Goal: Use online tool/utility: Utilize a website feature to perform a specific function

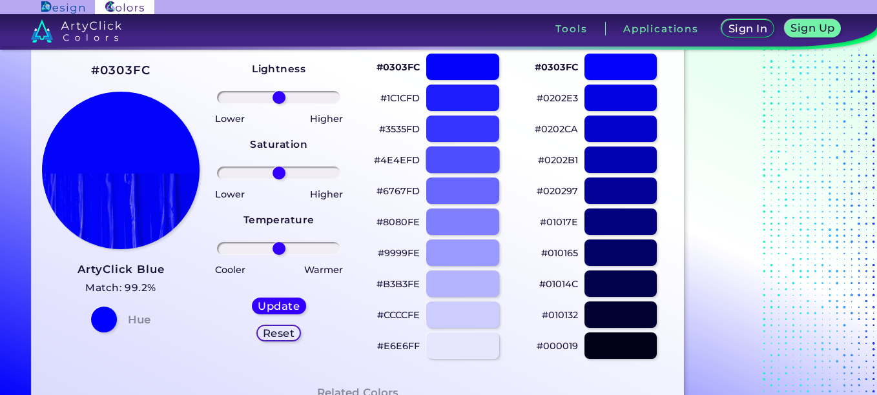
scroll to position [78, 0]
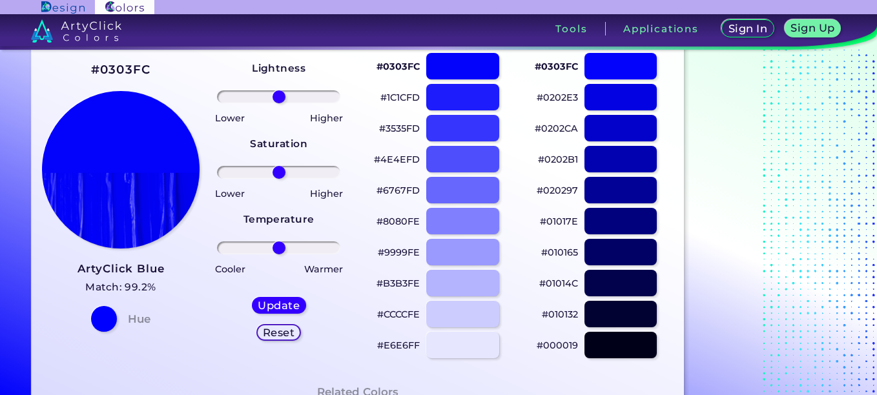
click at [400, 220] on p "#8080FE" at bounding box center [398, 222] width 43 height 16
click at [563, 253] on p "#010165" at bounding box center [559, 253] width 37 height 16
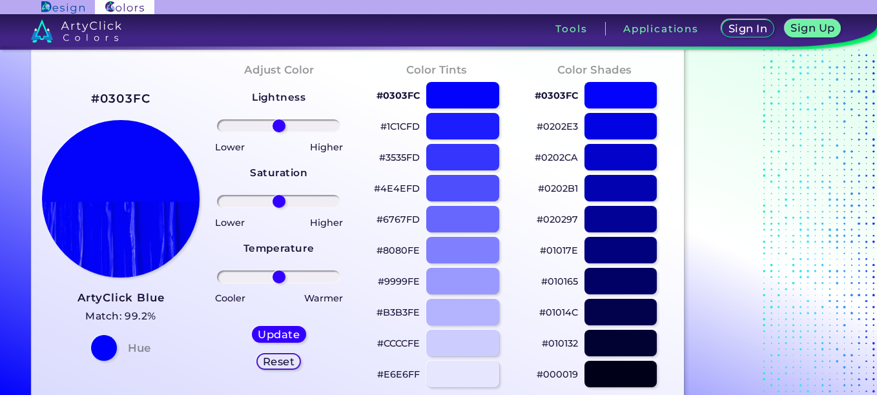
scroll to position [50, 0]
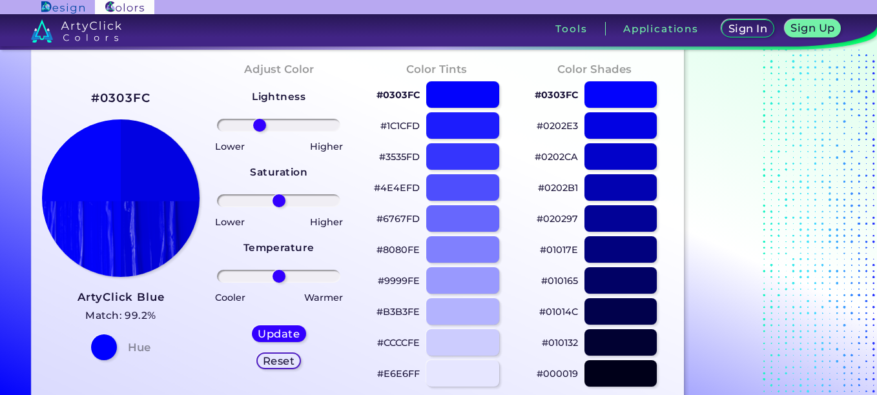
drag, startPoint x: 279, startPoint y: 127, endPoint x: 260, endPoint y: 127, distance: 19.4
click at [260, 127] on input "range" at bounding box center [278, 125] width 123 height 13
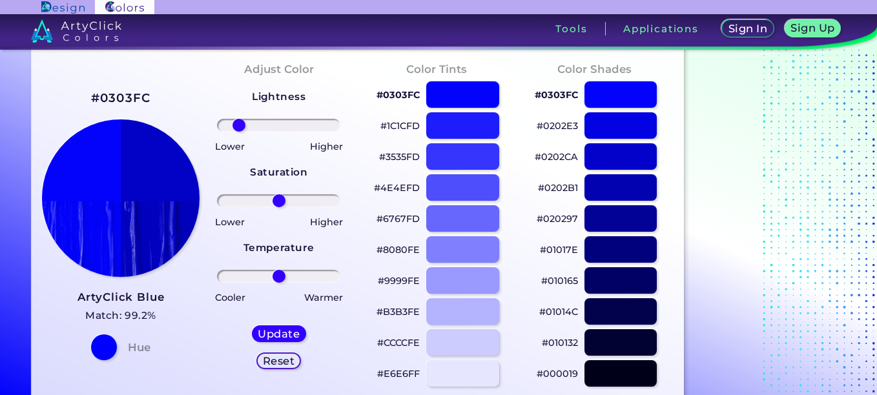
drag, startPoint x: 262, startPoint y: 127, endPoint x: 239, endPoint y: 125, distance: 22.7
type input "-72"
click at [239, 125] on input "range" at bounding box center [278, 125] width 123 height 13
drag, startPoint x: 281, startPoint y: 199, endPoint x: 308, endPoint y: 199, distance: 27.1
type input "53"
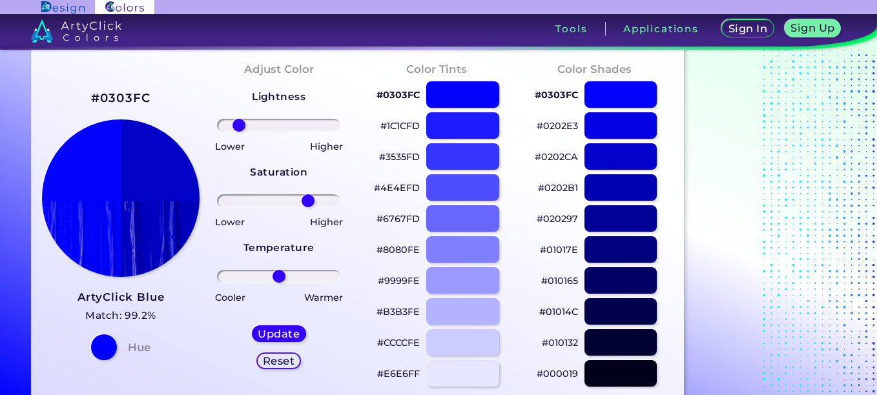
click at [308, 199] on input "range" at bounding box center [278, 200] width 123 height 13
drag, startPoint x: 280, startPoint y: 275, endPoint x: 247, endPoint y: 277, distance: 33.6
type input "-58"
click at [247, 277] on input "range" at bounding box center [278, 276] width 123 height 13
click at [281, 331] on h5 "Update" at bounding box center [279, 334] width 43 height 11
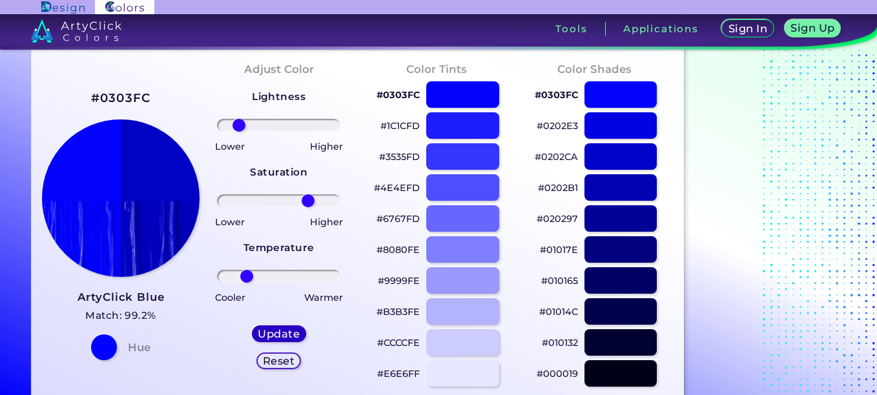
type input "#0202c6"
type input "0"
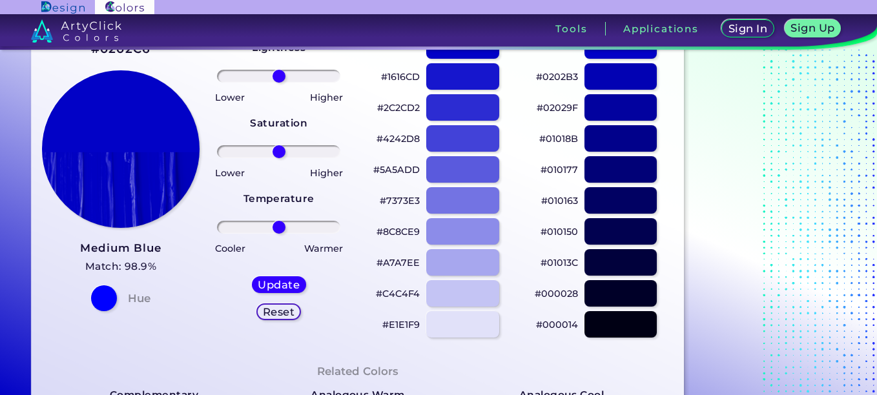
scroll to position [99, 0]
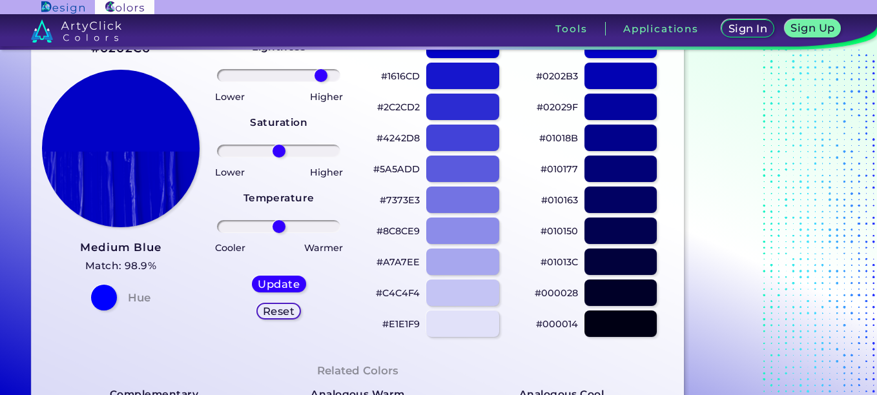
click at [321, 72] on input "range" at bounding box center [278, 75] width 123 height 13
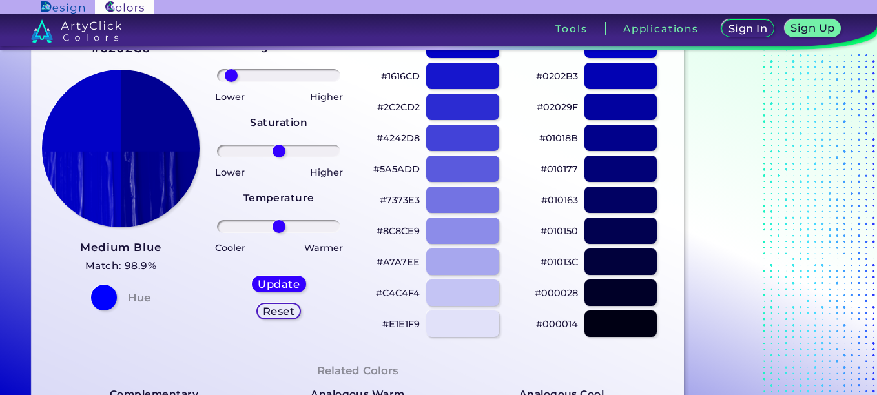
drag, startPoint x: 311, startPoint y: 76, endPoint x: 231, endPoint y: 75, distance: 79.5
click at [231, 75] on input "range" at bounding box center [278, 75] width 123 height 13
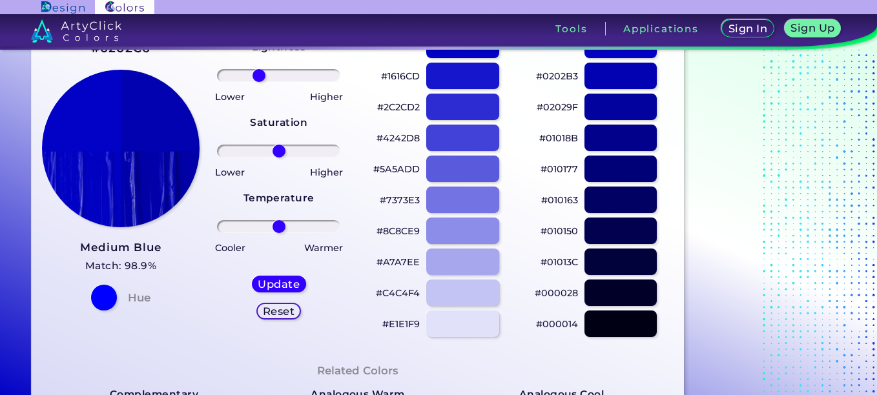
type input "-36"
click at [259, 77] on input "range" at bounding box center [278, 75] width 123 height 13
type input "-73"
click at [238, 224] on input "range" at bounding box center [278, 226] width 123 height 13
click at [289, 286] on h5 "Update" at bounding box center [278, 284] width 41 height 10
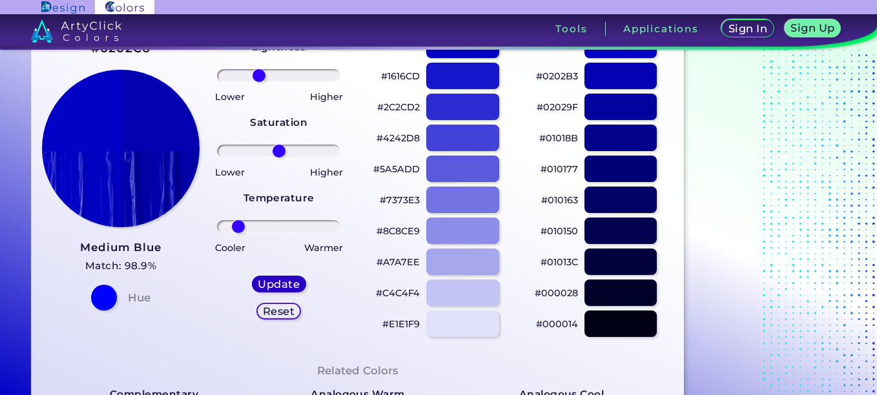
type input "#0202b0"
type input "0"
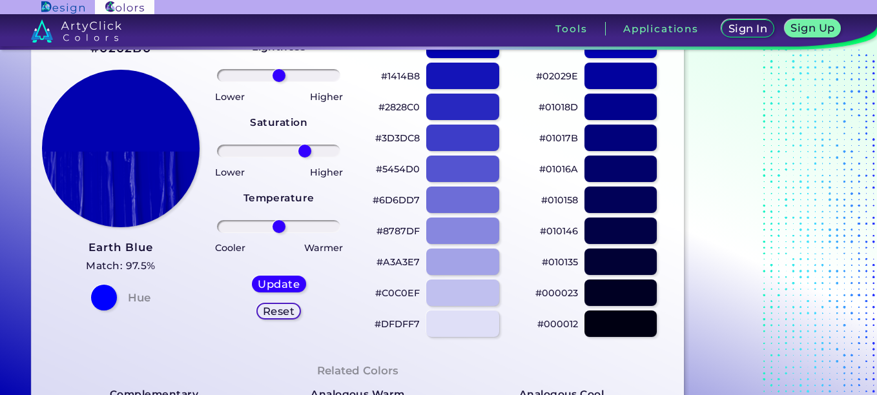
type input "47"
click at [305, 147] on input "range" at bounding box center [278, 151] width 123 height 13
click at [270, 279] on h5 "Update" at bounding box center [279, 284] width 42 height 10
type input "#0202b1"
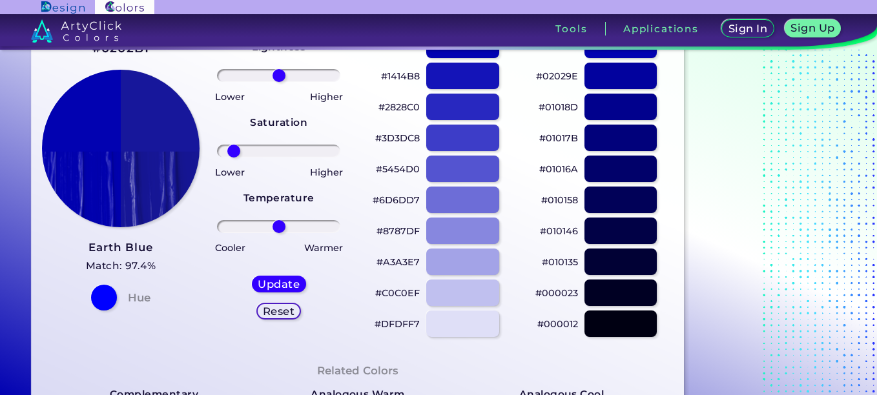
drag, startPoint x: 271, startPoint y: 145, endPoint x: 234, endPoint y: 147, distance: 37.5
click at [234, 147] on input "range" at bounding box center [278, 151] width 123 height 13
drag, startPoint x: 317, startPoint y: 143, endPoint x: 332, endPoint y: 147, distance: 16.1
click at [332, 147] on div "Lightness Saturation Temperature Lower Higher Lower Higher Cooler Warmer Update…" at bounding box center [279, 185] width 138 height 310
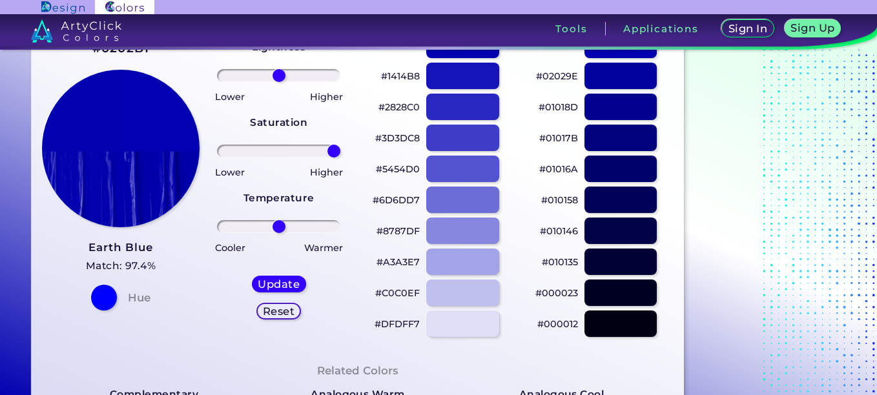
drag, startPoint x: 332, startPoint y: 147, endPoint x: 355, endPoint y: 147, distance: 22.6
type input "100"
click at [340, 147] on input "range" at bounding box center [278, 151] width 123 height 13
drag, startPoint x: 275, startPoint y: 230, endPoint x: 236, endPoint y: 230, distance: 38.1
type input "-77"
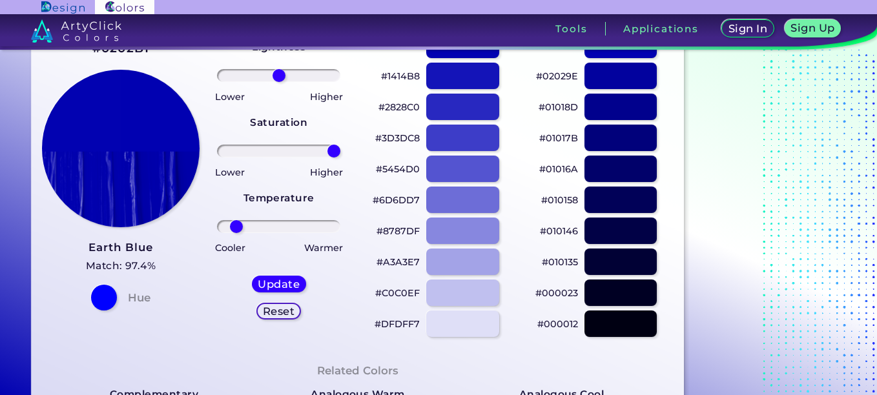
click at [236, 230] on input "range" at bounding box center [278, 226] width 123 height 13
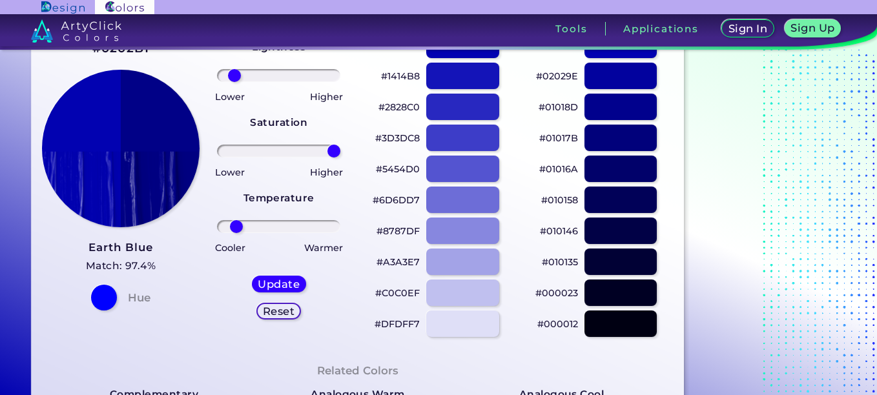
drag, startPoint x: 275, startPoint y: 74, endPoint x: 234, endPoint y: 67, distance: 41.4
type input "-80"
click at [234, 69] on input "range" at bounding box center [278, 75] width 123 height 13
click at [278, 280] on h5 "Update" at bounding box center [279, 284] width 42 height 10
type input "#010187"
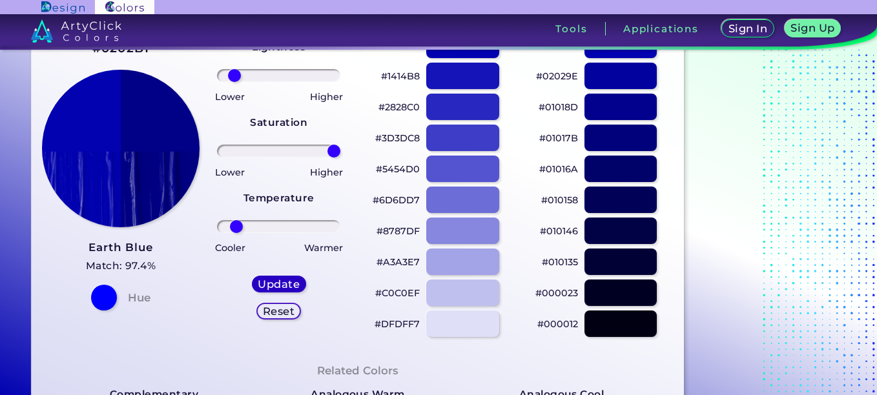
type input "0"
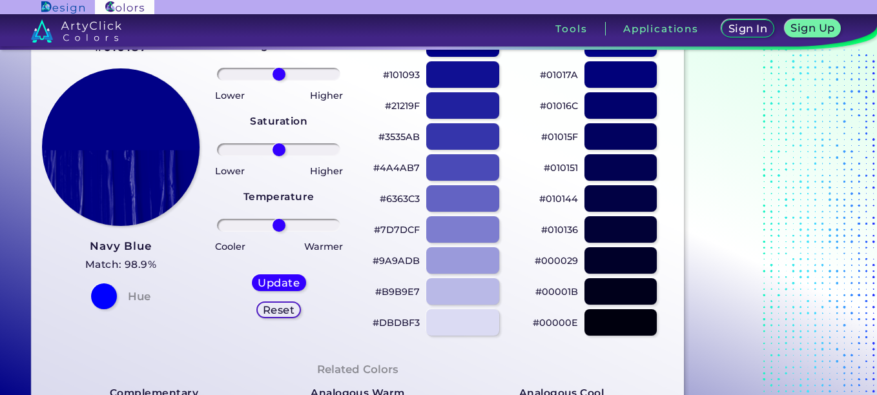
scroll to position [101, 0]
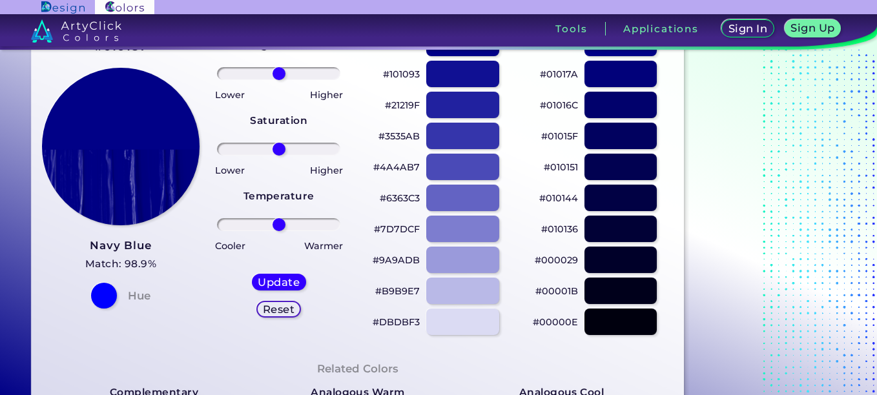
click at [395, 166] on p "#4A4AB7" at bounding box center [396, 168] width 47 height 16
